Goal: Task Accomplishment & Management: Manage account settings

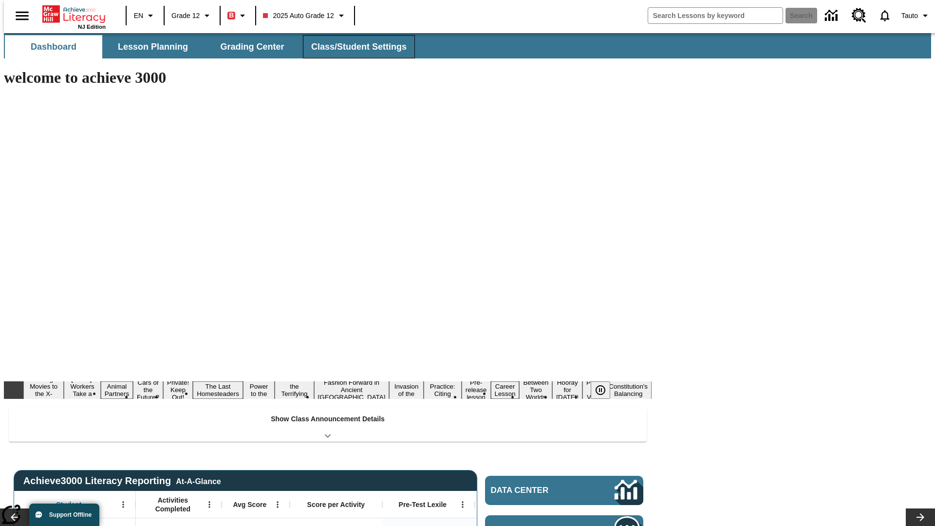
click at [354, 47] on button "Class/Student Settings" at bounding box center [359, 46] width 112 height 23
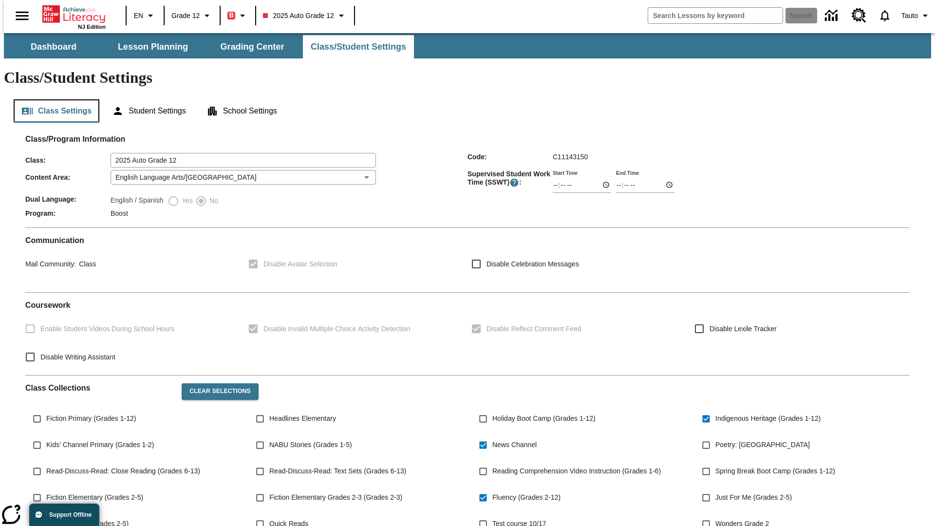
click at [53, 99] on button "Class Settings" at bounding box center [57, 110] width 86 height 23
click at [147, 99] on button "Student Settings" at bounding box center [148, 110] width 89 height 23
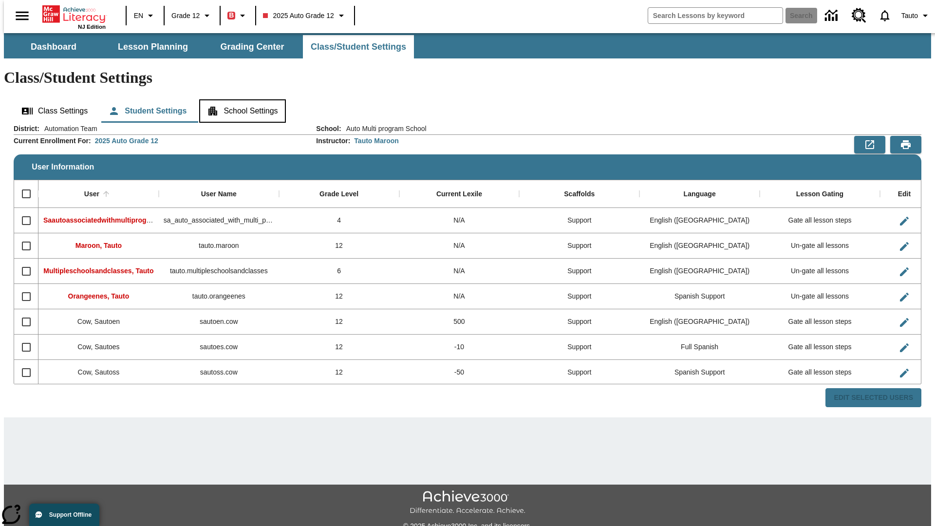
click at [244, 99] on button "School Settings" at bounding box center [242, 110] width 86 height 23
